Goal: Information Seeking & Learning: Learn about a topic

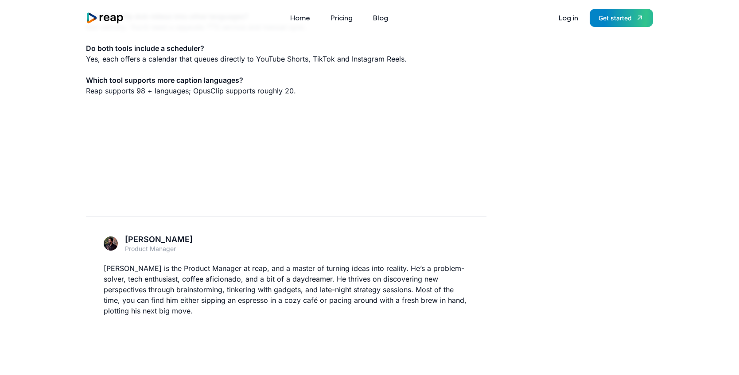
scroll to position [2119, 0]
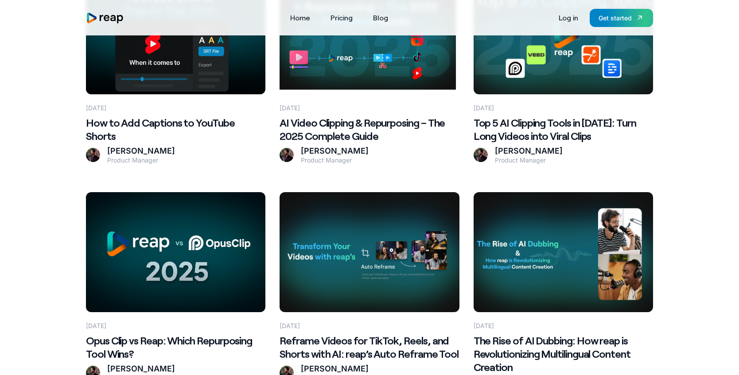
scroll to position [473, 0]
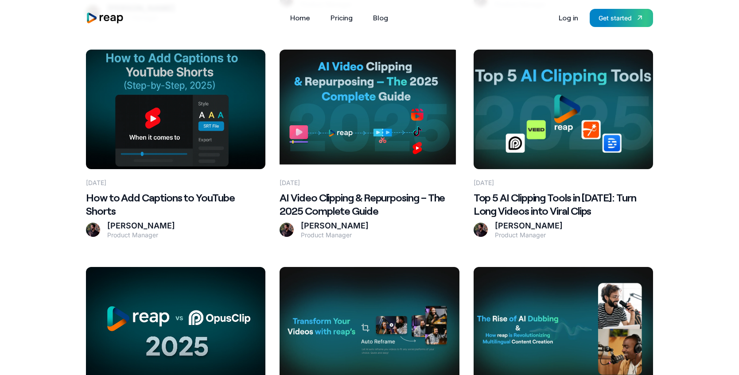
click at [529, 176] on div "[DATE]" at bounding box center [564, 178] width 180 height 18
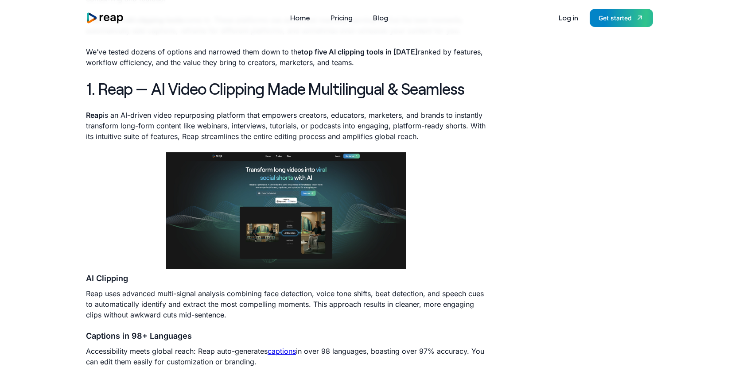
scroll to position [342, 0]
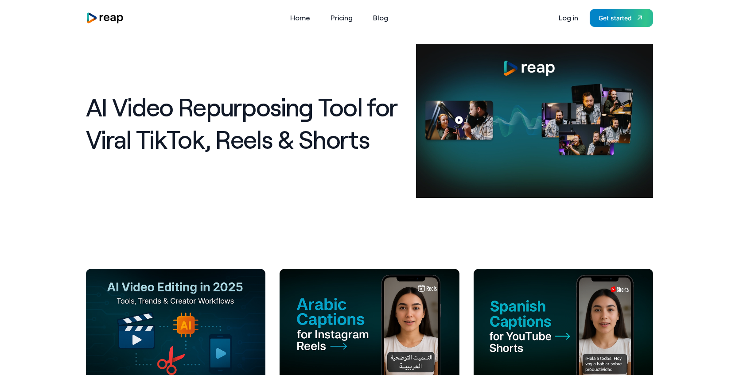
scroll to position [74, 0]
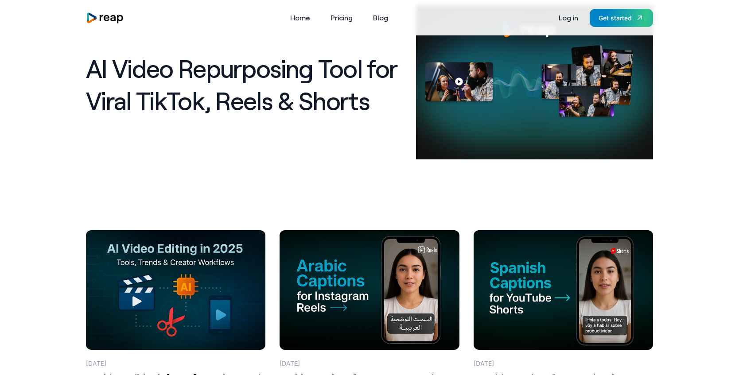
click at [192, 253] on Workflows at bounding box center [176, 290] width 180 height 120
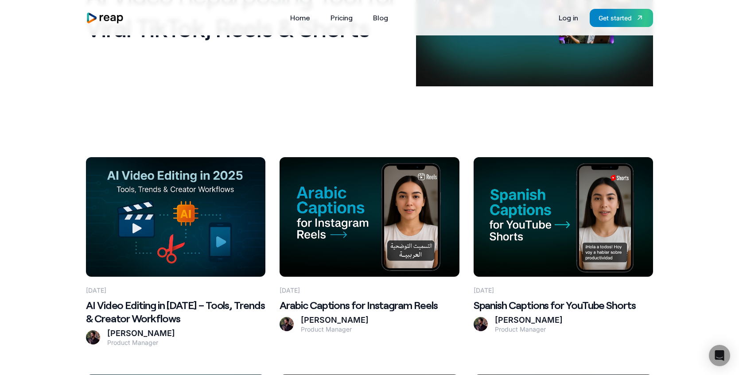
click at [330, 217] on Reels at bounding box center [370, 217] width 180 height 120
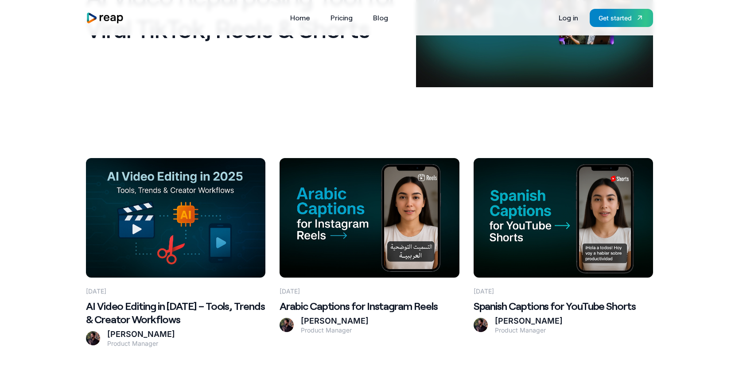
scroll to position [147, 0]
click at [506, 222] on at bounding box center [564, 218] width 180 height 120
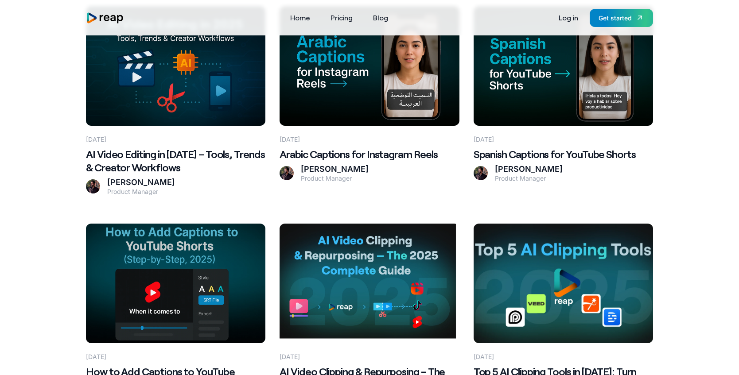
scroll to position [425, 0]
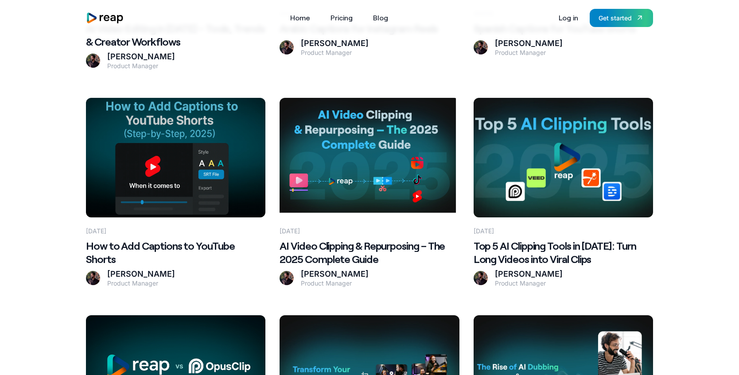
click at [552, 138] on Clips at bounding box center [564, 158] width 180 height 120
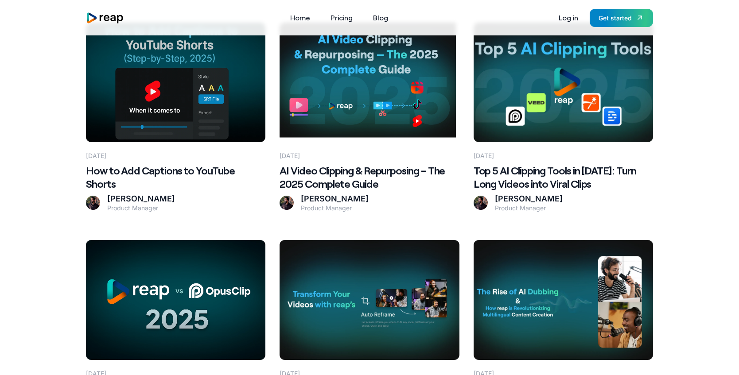
scroll to position [563, 0]
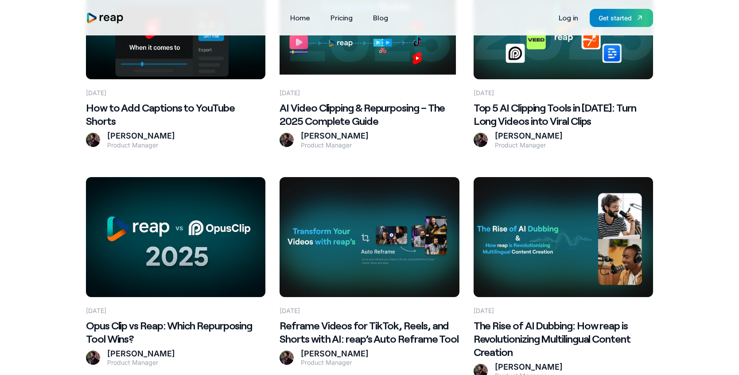
click at [243, 242] on Wins\? at bounding box center [176, 237] width 180 height 120
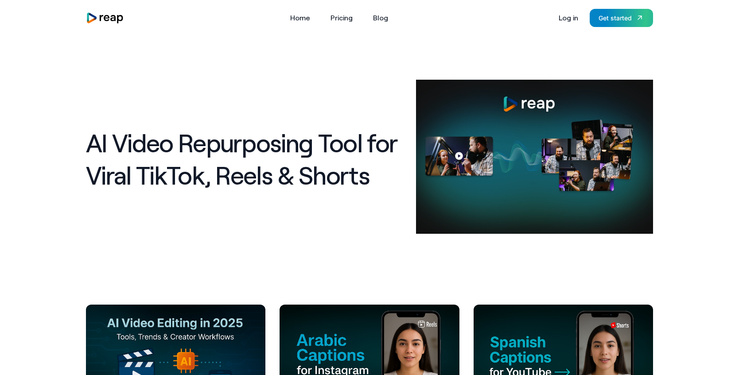
click at [160, 316] on Workflows at bounding box center [176, 365] width 180 height 120
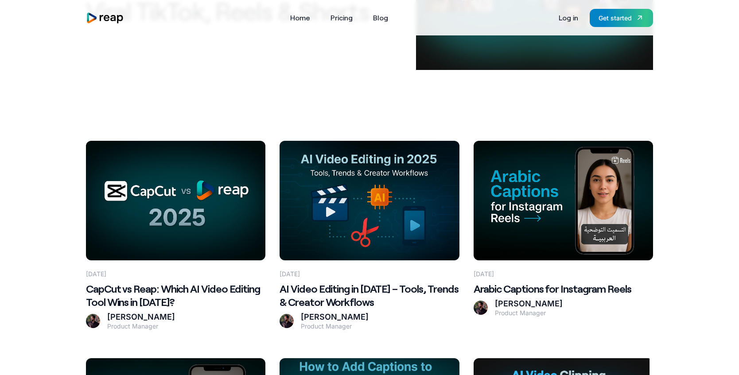
scroll to position [164, 0]
click at [201, 223] on 2025\? at bounding box center [176, 201] width 180 height 120
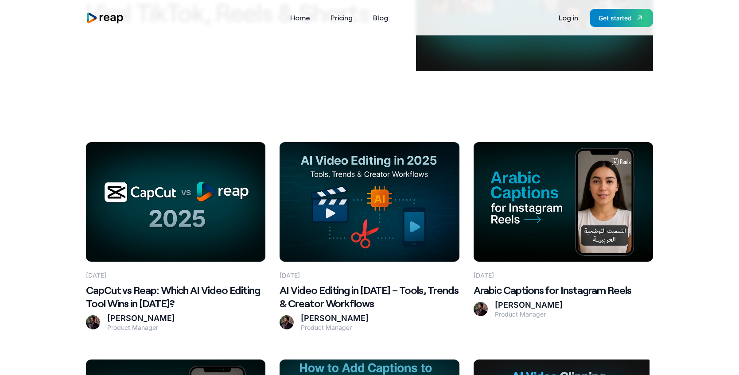
click at [368, 180] on Workflows at bounding box center [370, 202] width 180 height 120
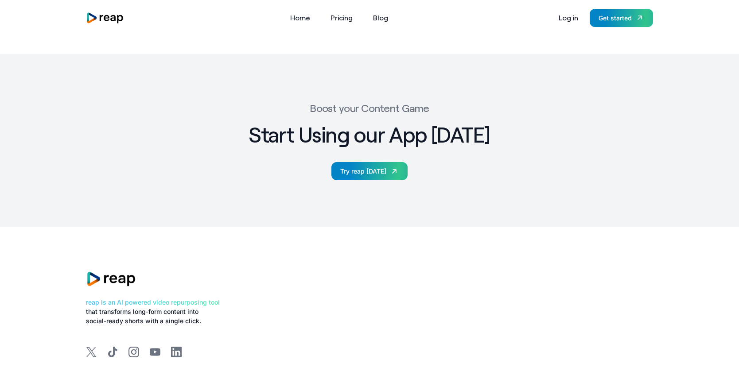
scroll to position [1854, 0]
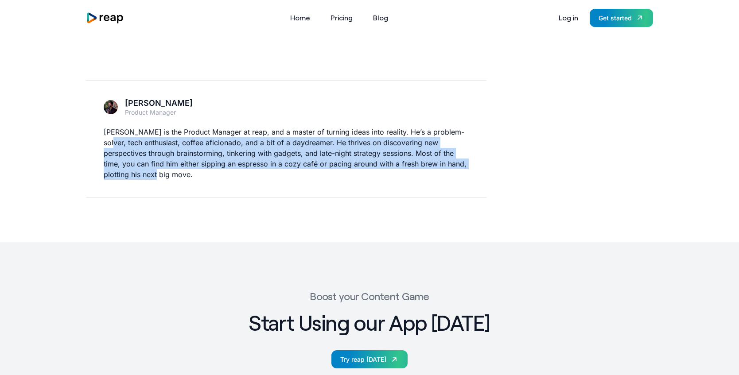
copy p "enthusiast, coffee aficionado, and a bit of a daydreamer. He thrives on discove…"
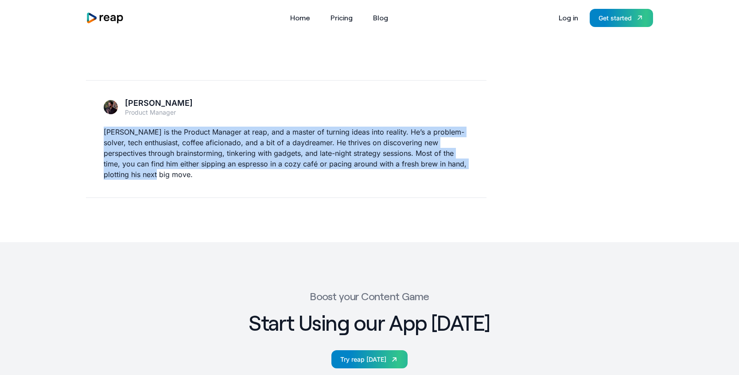
copy p "Sam is the Product Manager at reap, and a master of turning ideas into reality.…"
drag, startPoint x: 130, startPoint y: 177, endPoint x: 101, endPoint y: 135, distance: 50.9
click at [101, 135] on div "Sam Product Manager Sam is the Product Manager at reap, and a master of turning…" at bounding box center [286, 139] width 401 height 118
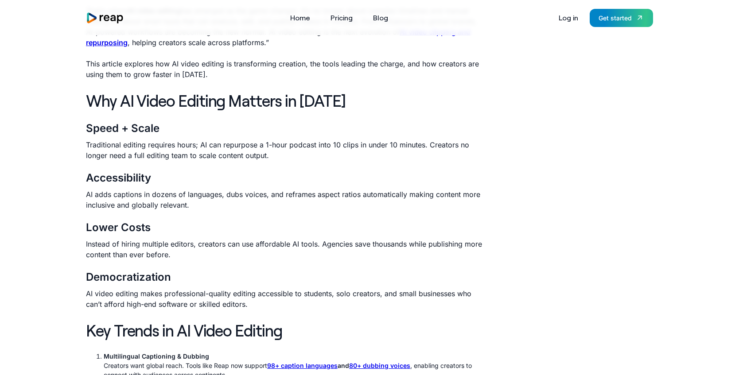
scroll to position [0, 0]
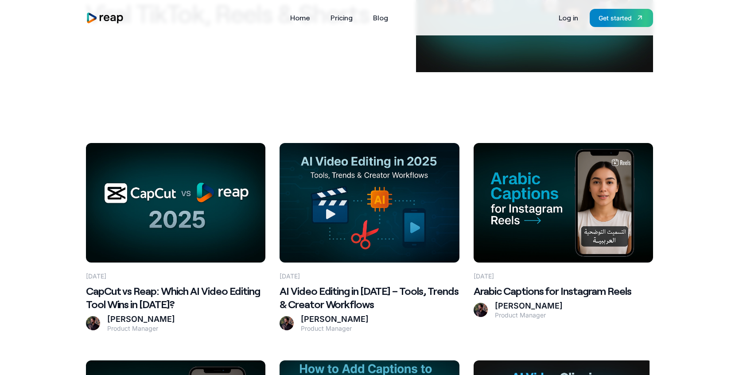
scroll to position [162, 0]
click at [192, 160] on 2025\? at bounding box center [176, 203] width 180 height 120
